Goal: Task Accomplishment & Management: Manage account settings

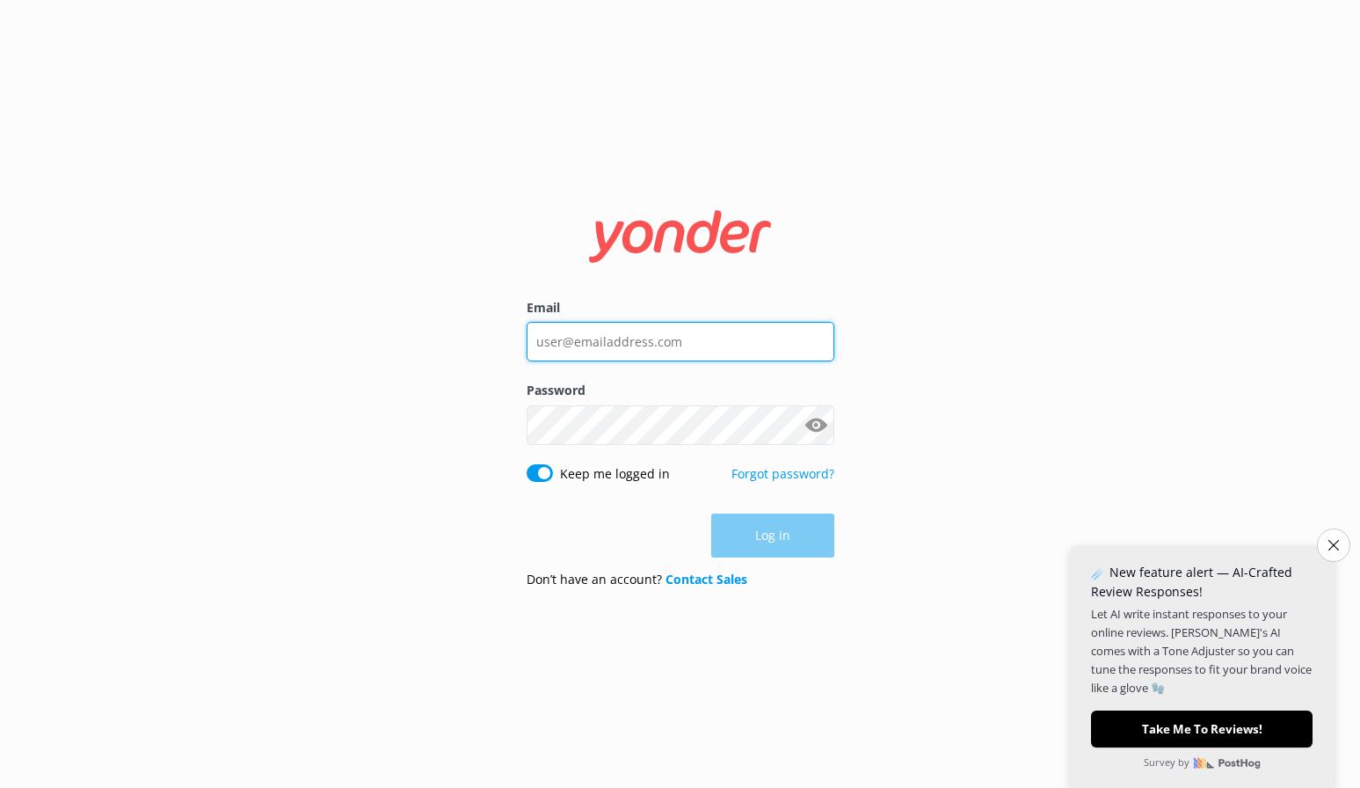
click at [665, 347] on input "Email" at bounding box center [681, 342] width 308 height 40
type input "[EMAIL_ADDRESS][DOMAIN_NAME]"
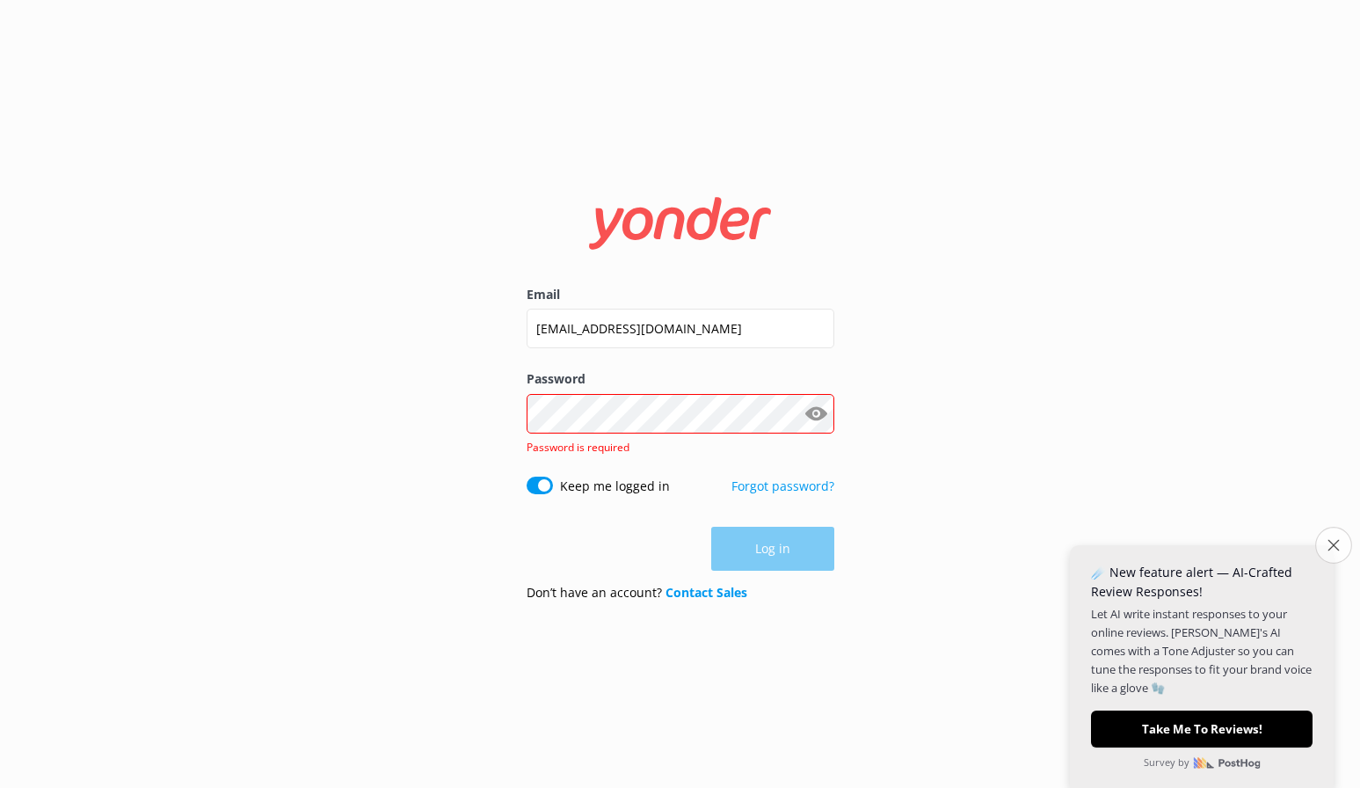
click at [1334, 558] on button "Close survey" at bounding box center [1334, 545] width 37 height 37
